Goal: Transaction & Acquisition: Purchase product/service

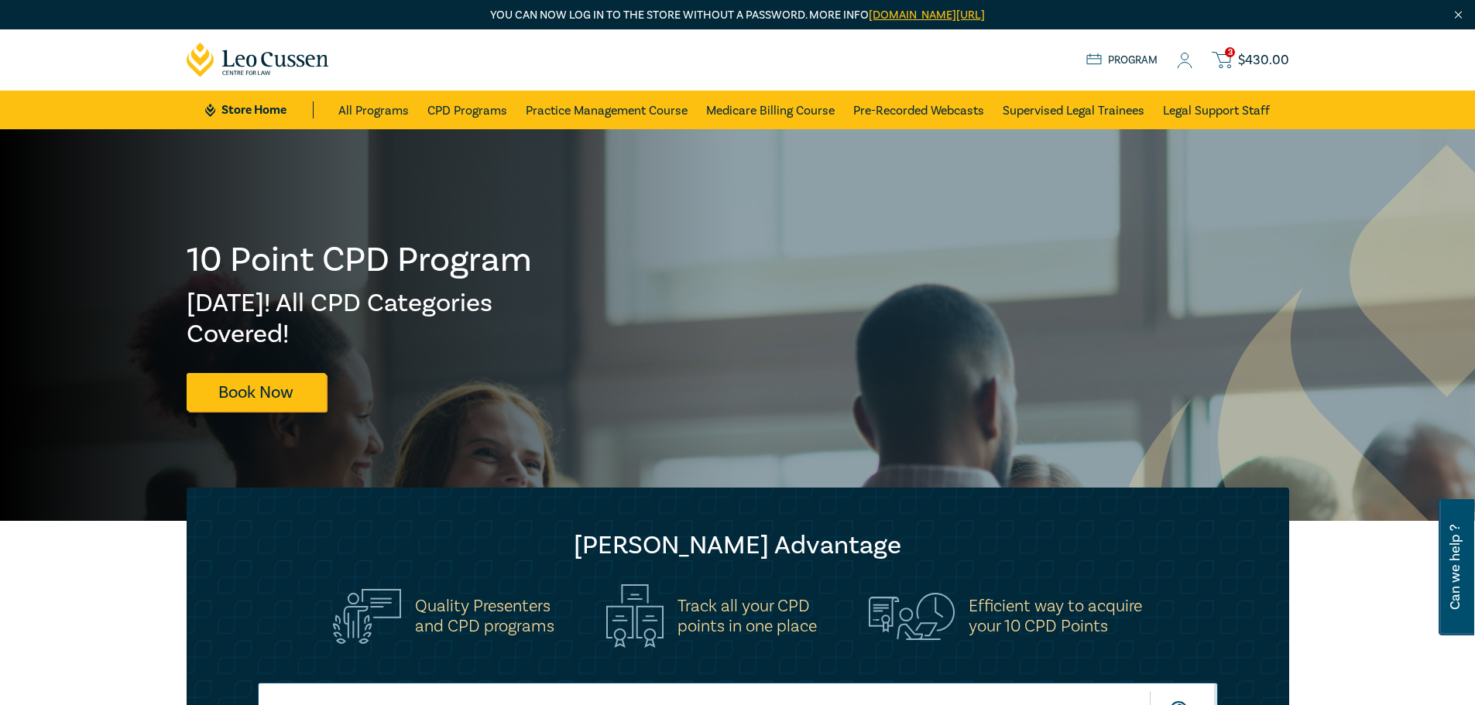
click at [1189, 60] on icon at bounding box center [1184, 61] width 15 height 16
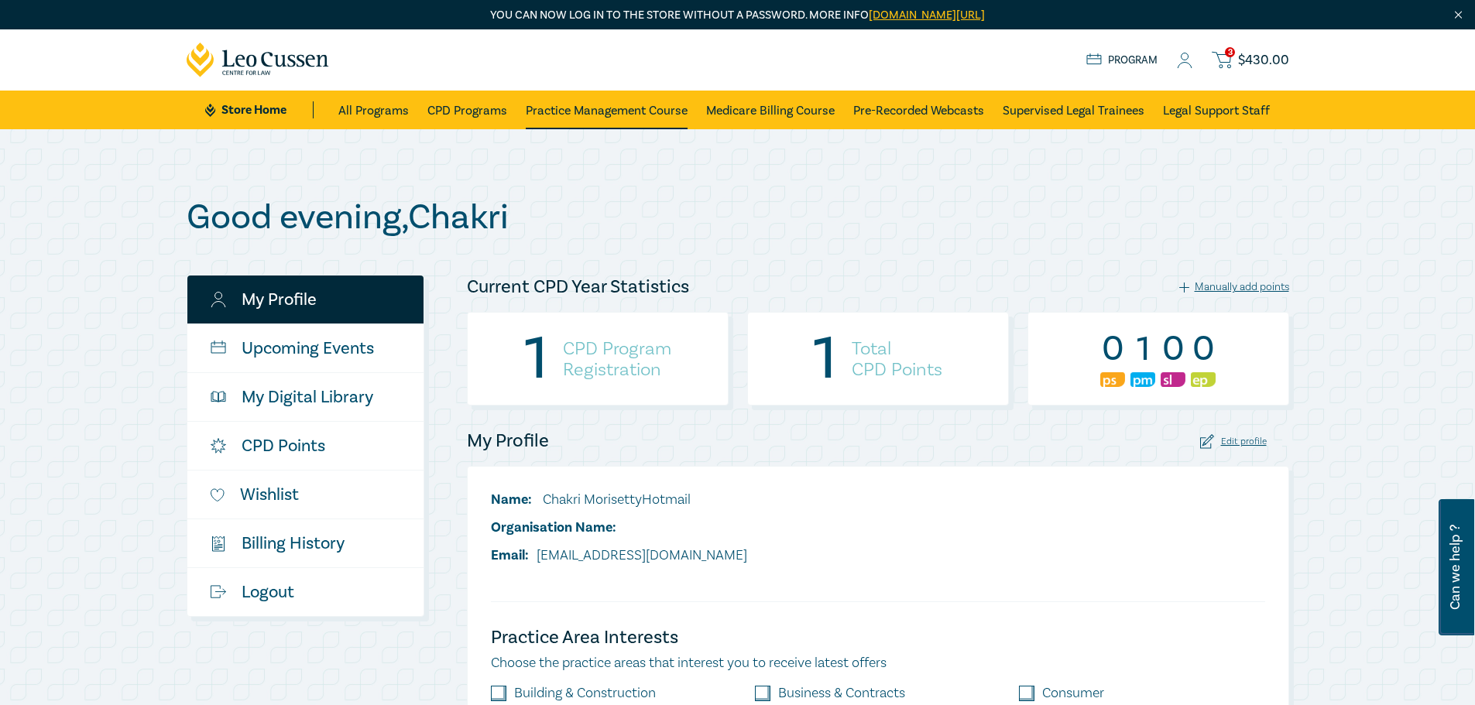
click at [617, 108] on link "Practice Management Course" at bounding box center [607, 110] width 162 height 39
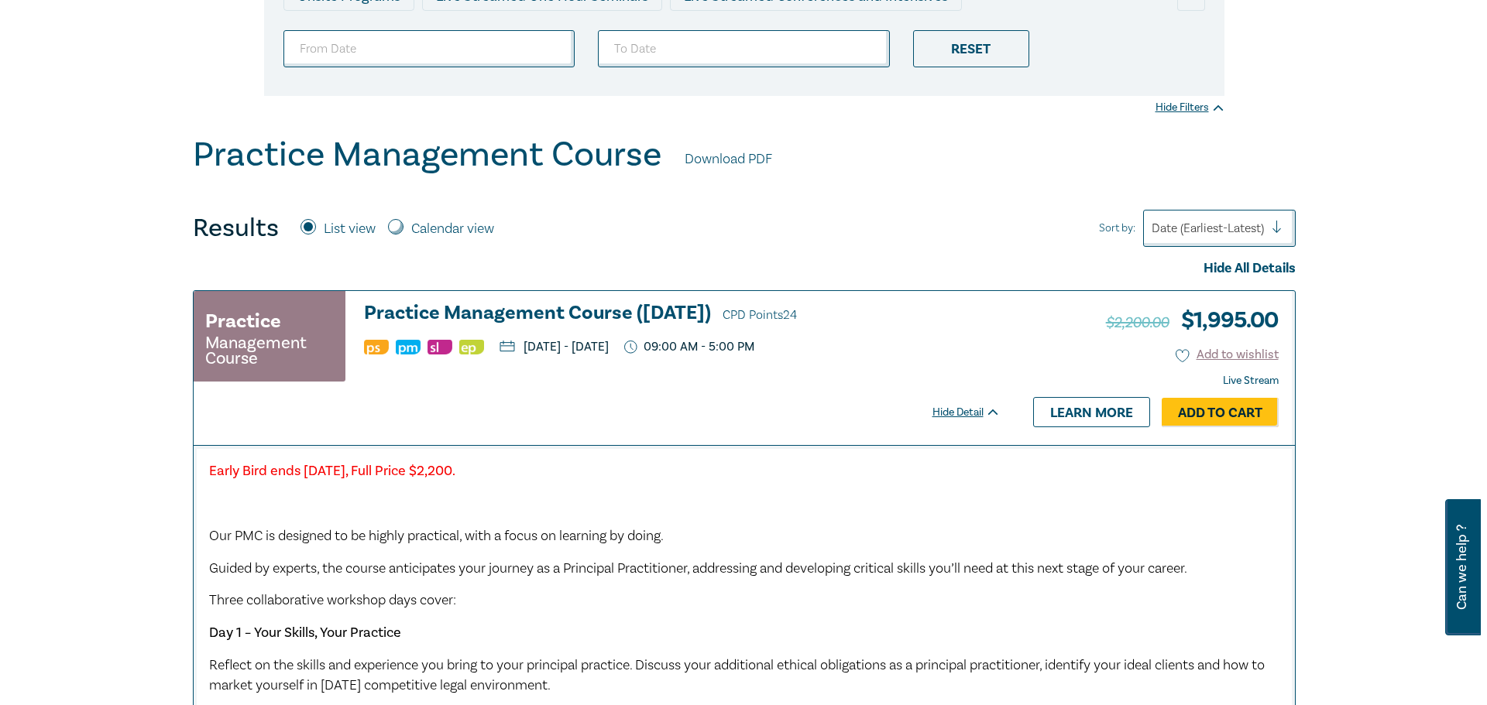
scroll to position [331, 0]
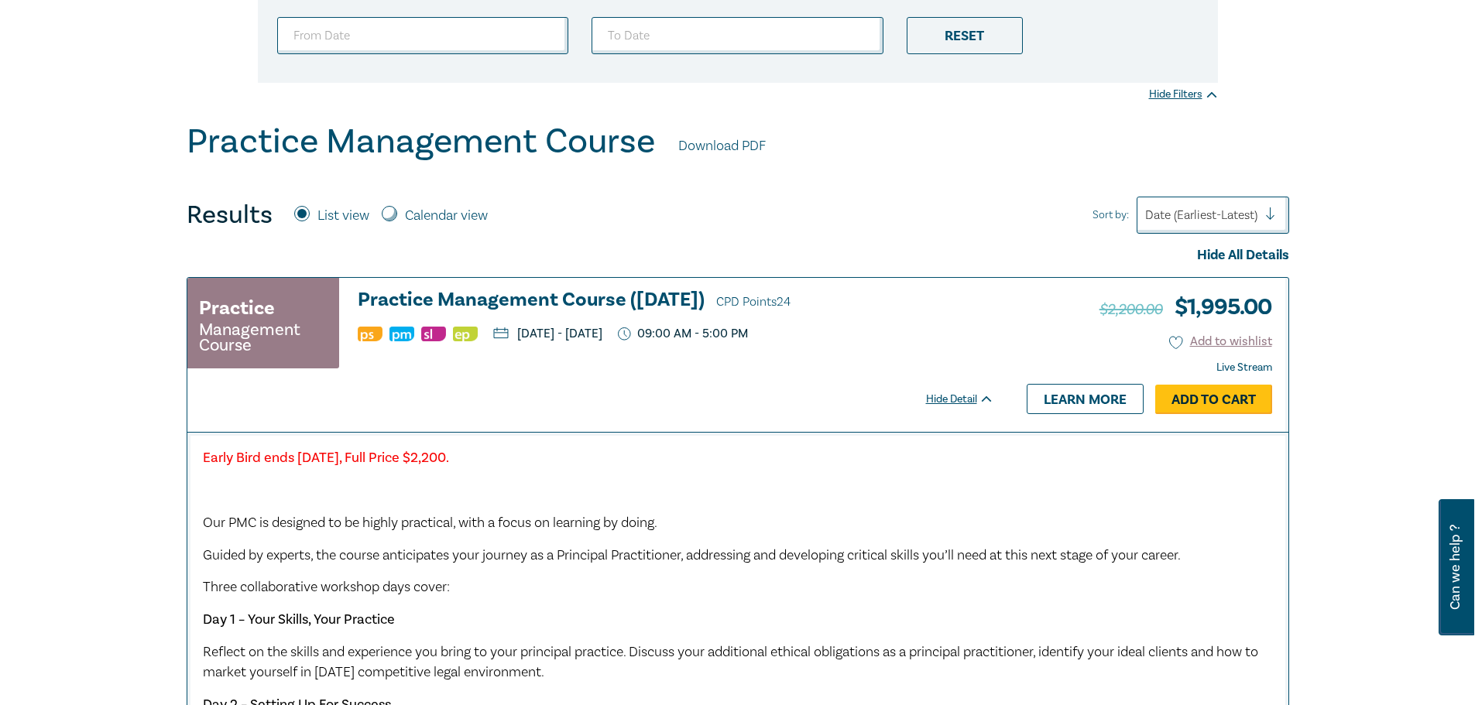
click at [1212, 396] on link "Add to Cart" at bounding box center [1213, 399] width 117 height 29
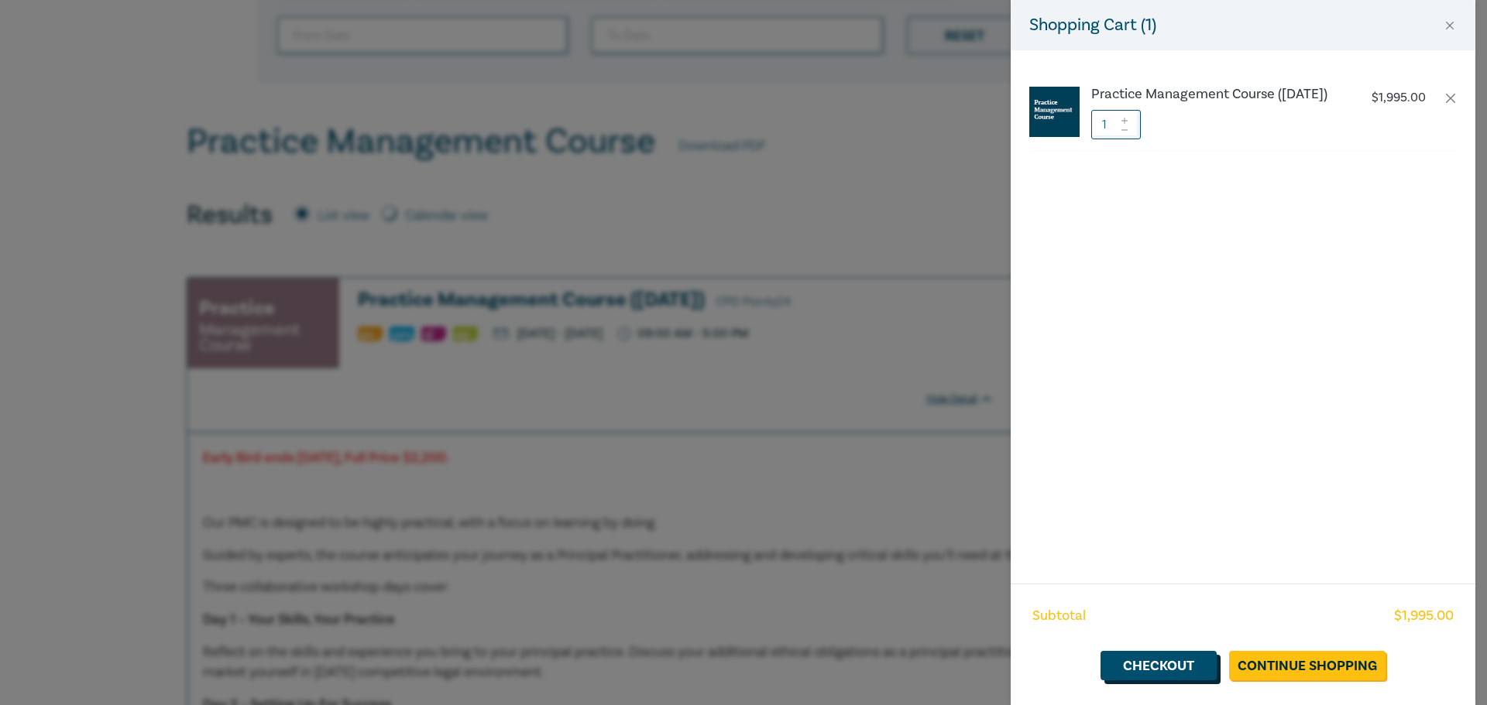
click at [1143, 660] on link "Checkout" at bounding box center [1158, 665] width 116 height 29
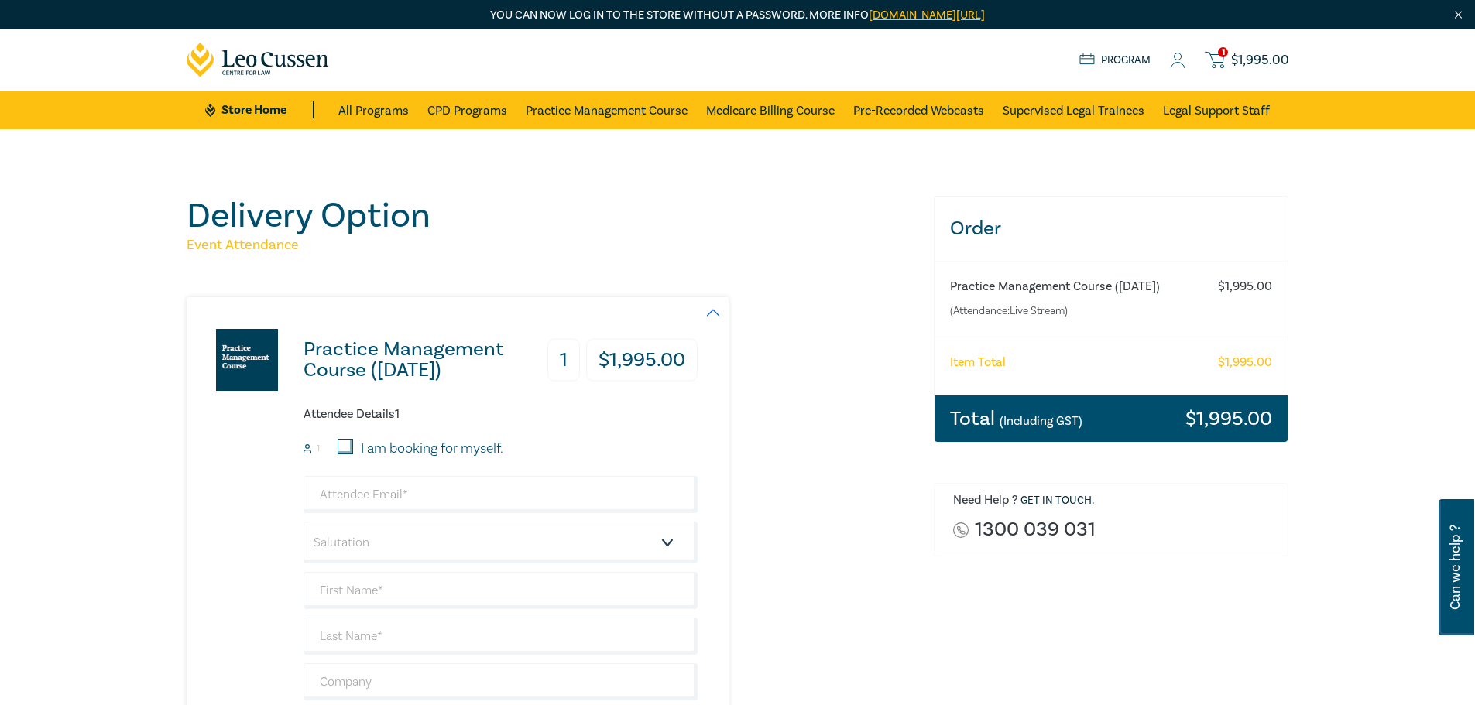
click at [345, 449] on input "I am booking for myself." at bounding box center [345, 446] width 15 height 15
checkbox input "true"
type input "cmorisetty@hotmail.com"
type input "Chakri"
type input "MorisettyHotmail"
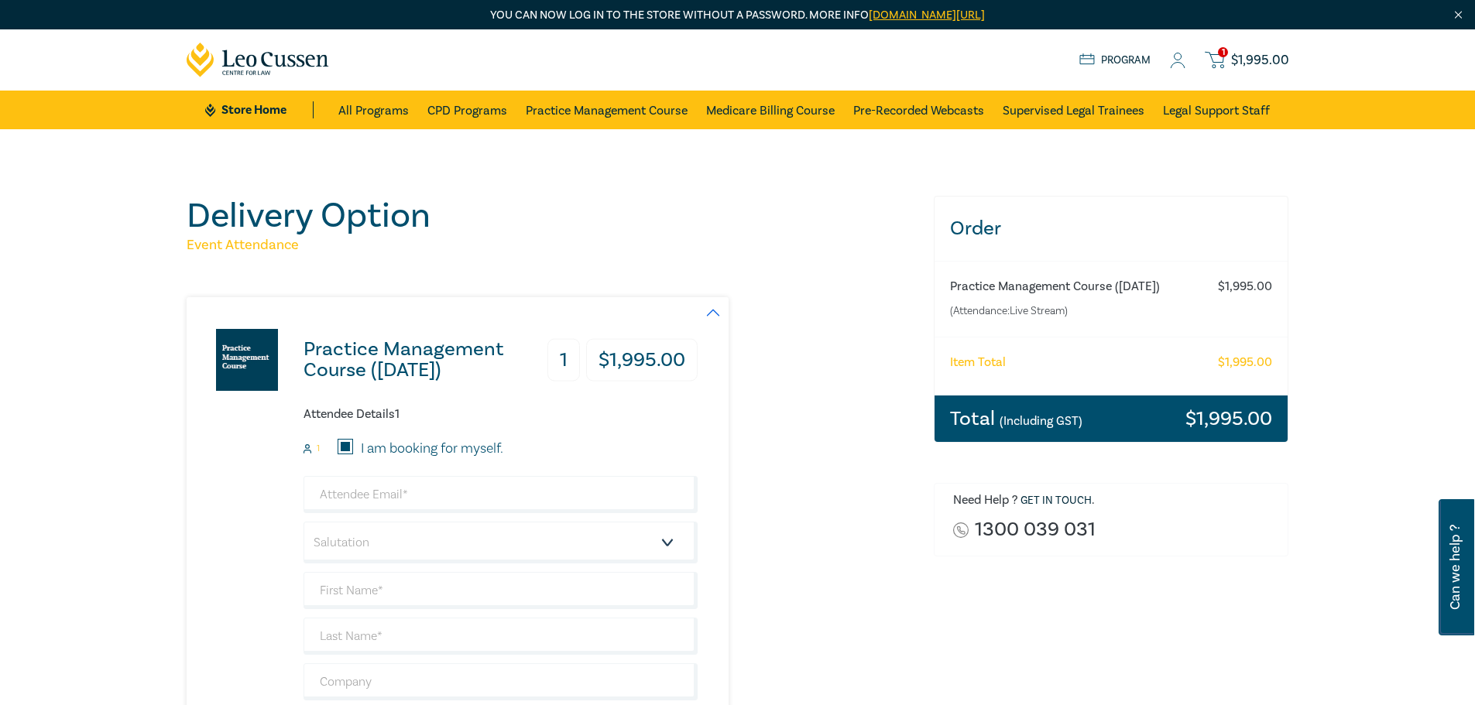
type input "413578020"
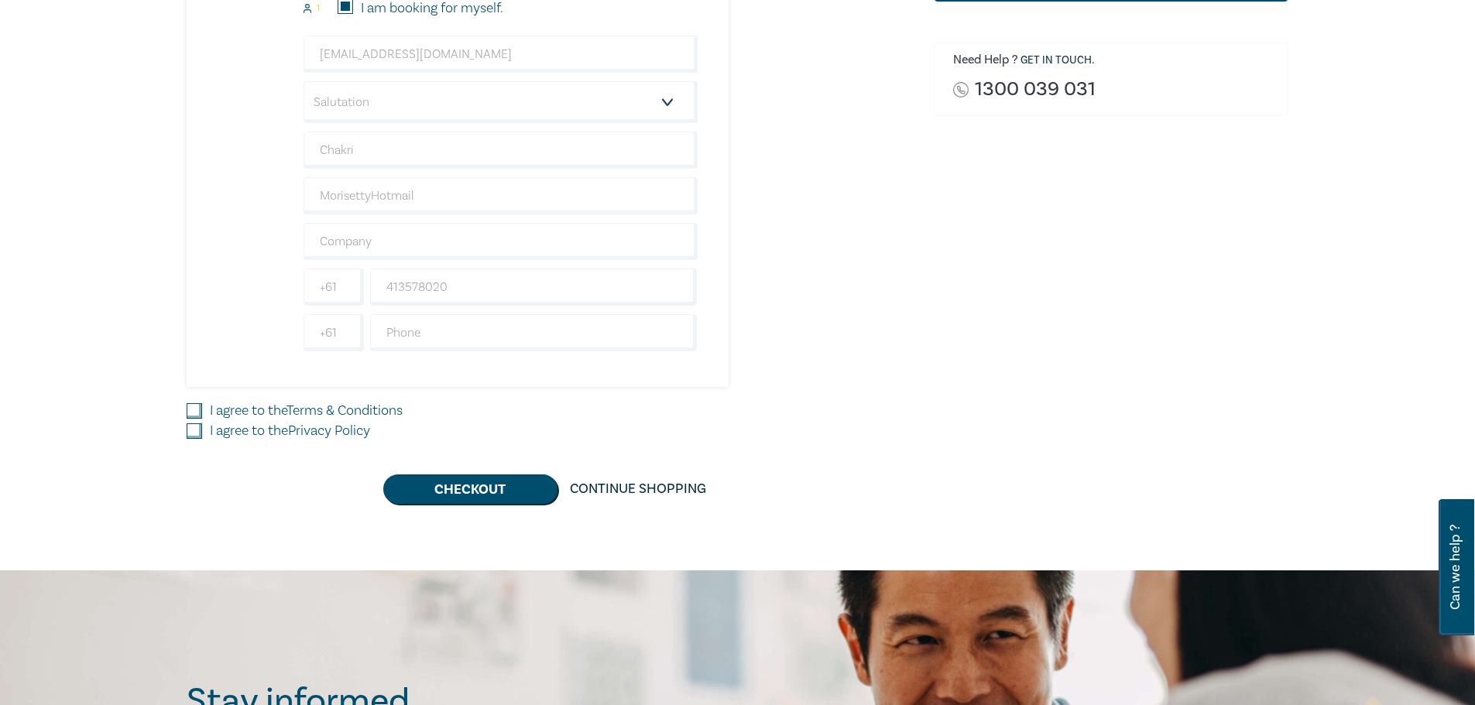
scroll to position [444, 0]
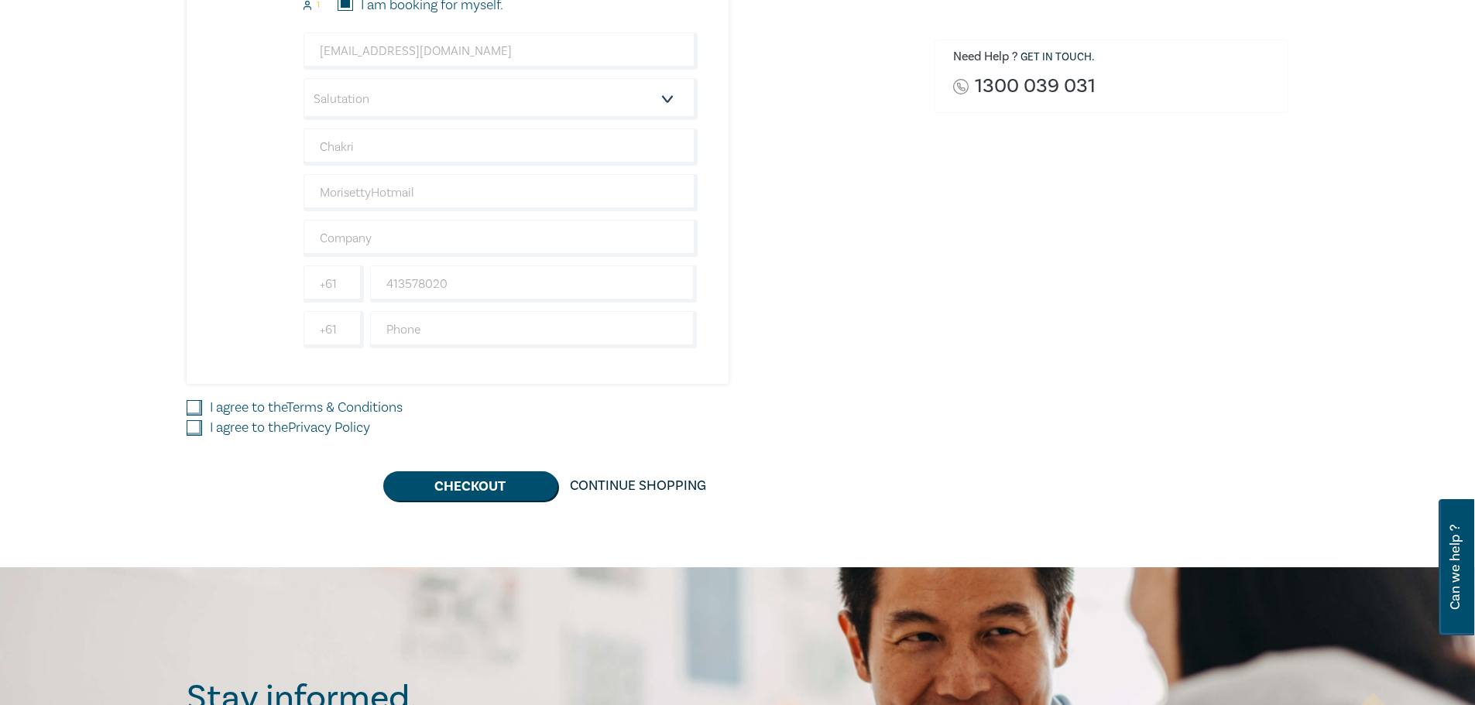
click at [197, 408] on input "I agree to the Terms & Conditions" at bounding box center [194, 407] width 15 height 15
checkbox input "true"
click at [191, 430] on input "I agree to the Privacy Policy" at bounding box center [194, 427] width 15 height 15
checkbox input "true"
click at [471, 482] on button "Checkout" at bounding box center [470, 486] width 174 height 29
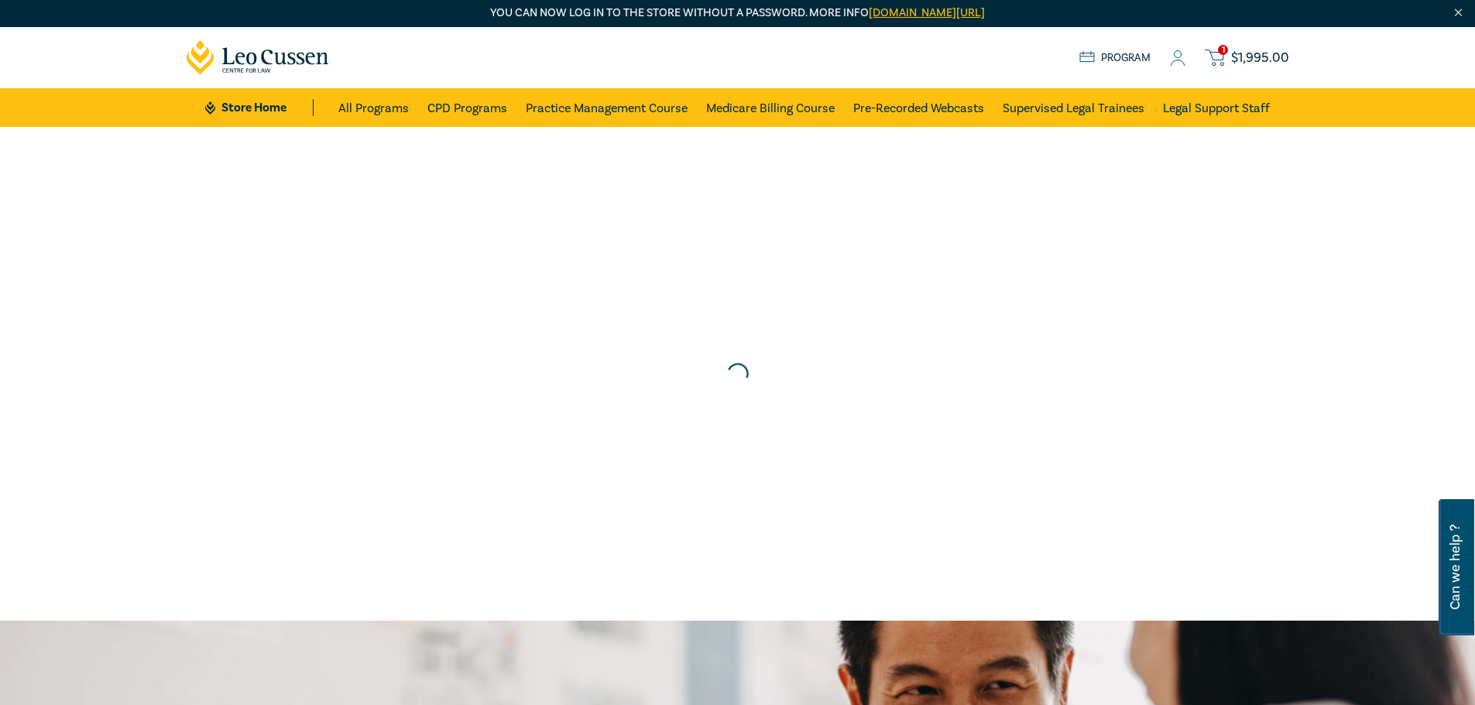
scroll to position [0, 0]
